Goal: Task Accomplishment & Management: Use online tool/utility

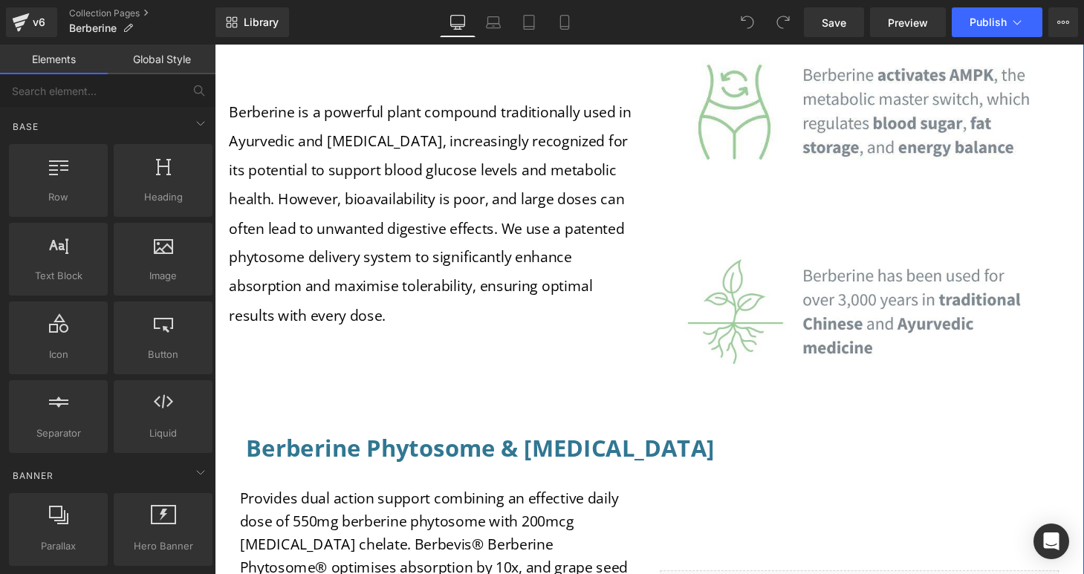
scroll to position [887, 0]
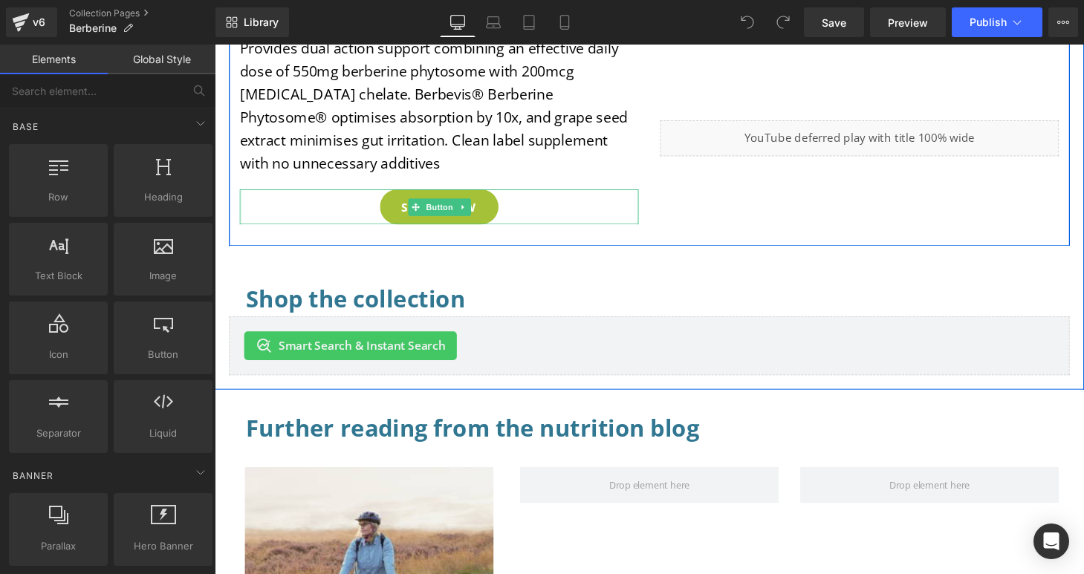
click at [487, 220] on link "SHOP NOW" at bounding box center [447, 213] width 123 height 36
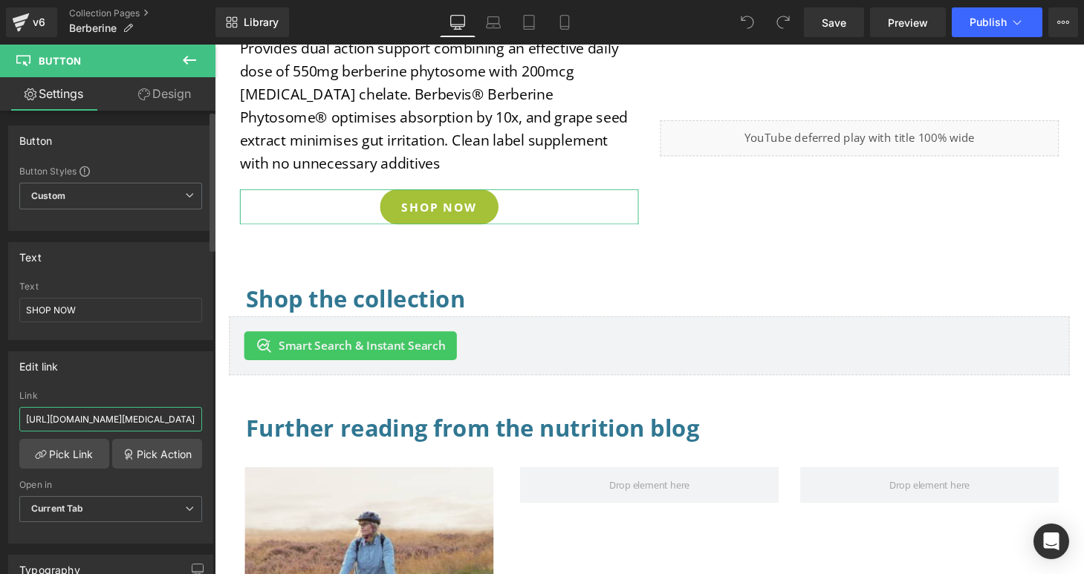
click at [25, 418] on input "[URL][DOMAIN_NAME][MEDICAL_DATA][MEDICAL_DATA]" at bounding box center [110, 419] width 183 height 25
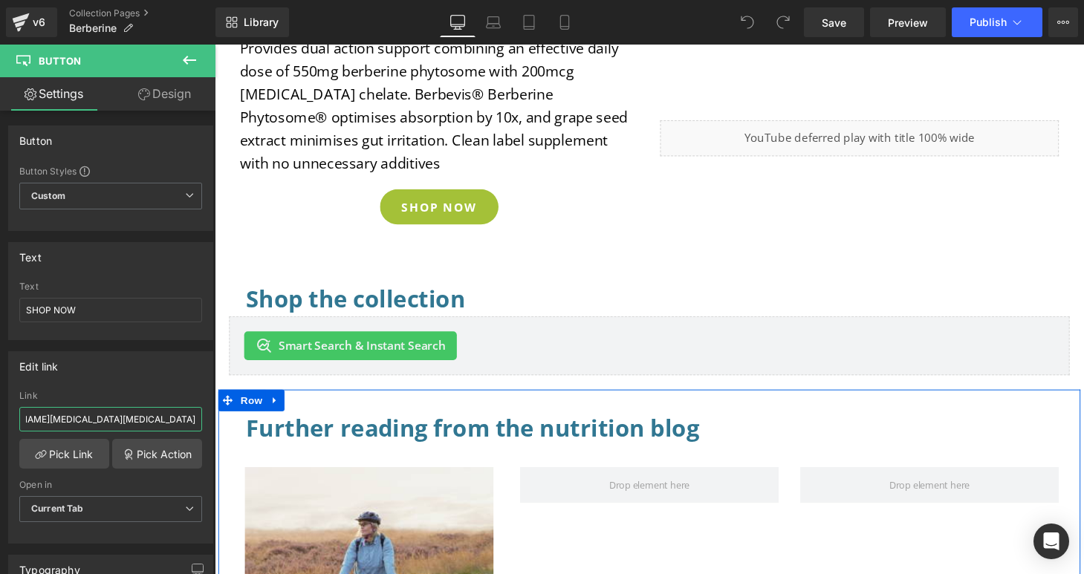
drag, startPoint x: 240, startPoint y: 463, endPoint x: 221, endPoint y: 442, distance: 27.9
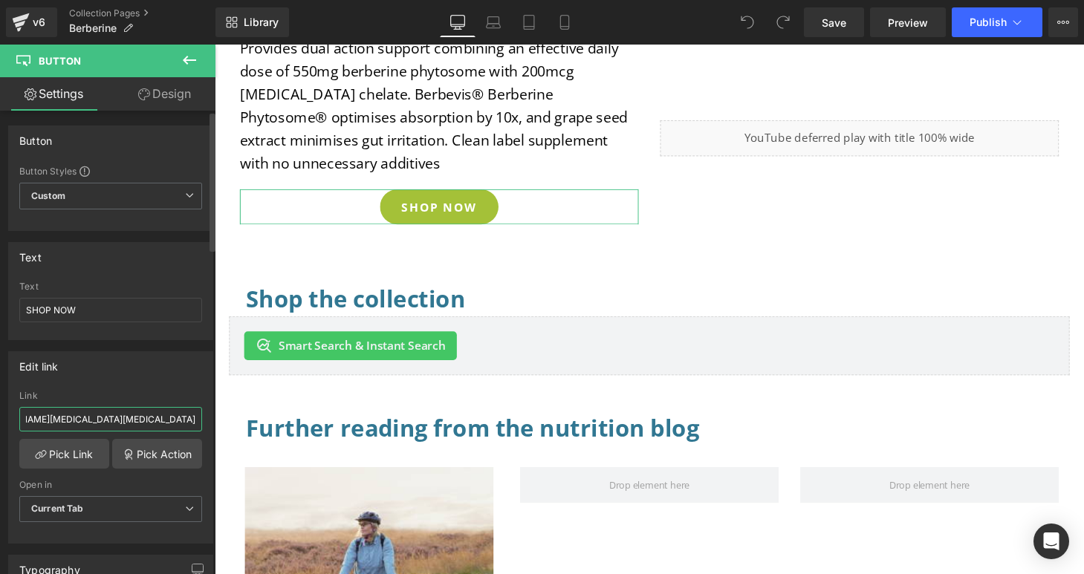
paste input "berberine-phytosome-550mg-[MEDICAL_DATA]-super-bioavailable-standardised-extrac…"
type input "[URL][DOMAIN_NAME][MEDICAL_DATA]"
click at [129, 383] on div "Edit link [URL][DOMAIN_NAME][MEDICAL_DATA] Link [URL][DOMAIN_NAME][MEDICAL_DATA…" at bounding box center [110, 447] width 205 height 192
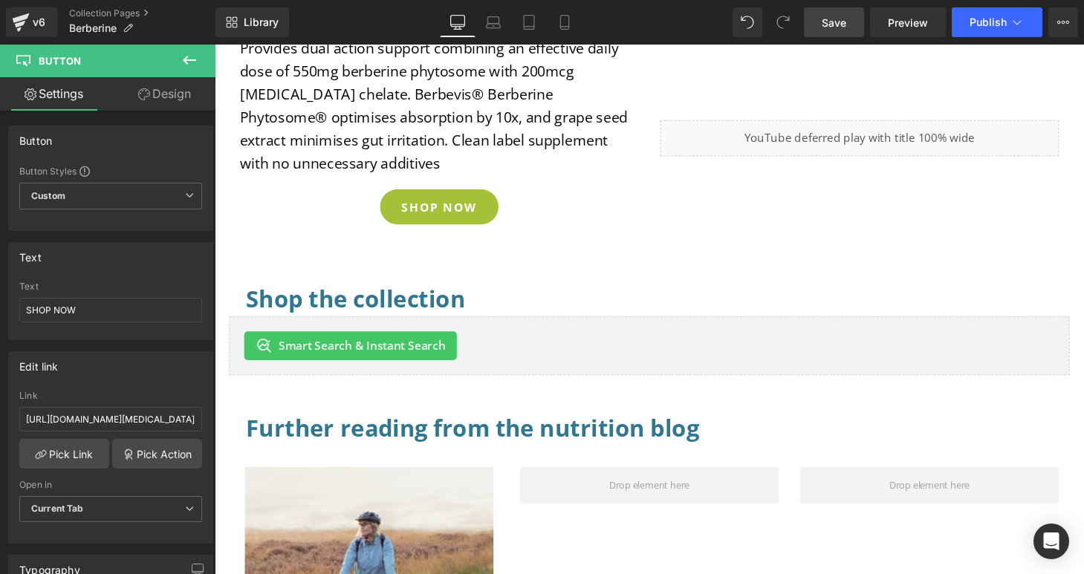
click at [840, 32] on link "Save" at bounding box center [834, 22] width 60 height 30
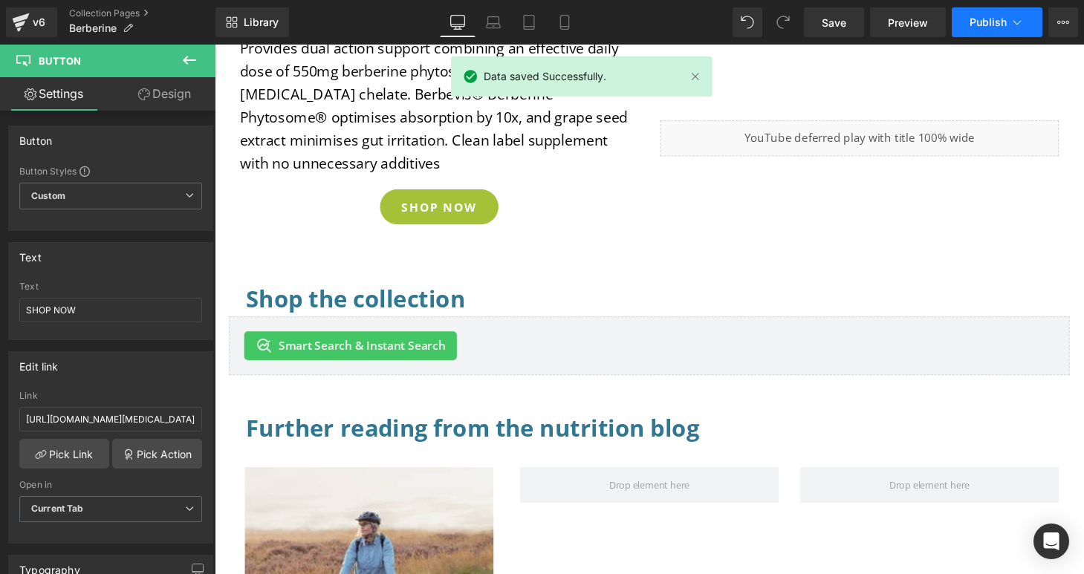
click at [1001, 22] on span "Publish" at bounding box center [988, 22] width 37 height 12
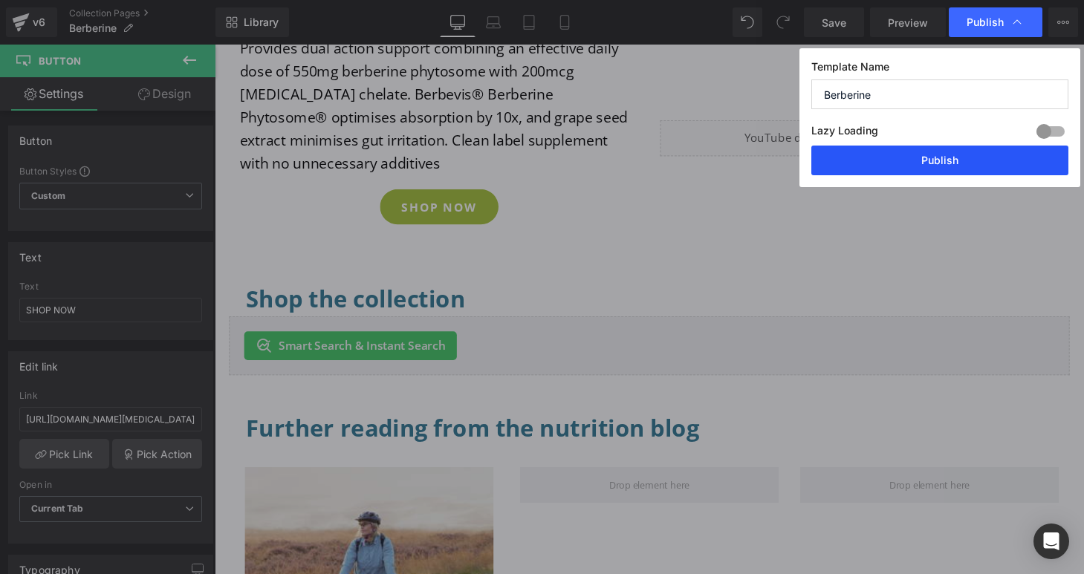
click at [930, 160] on button "Publish" at bounding box center [939, 161] width 257 height 30
